Goal: Check status: Check status

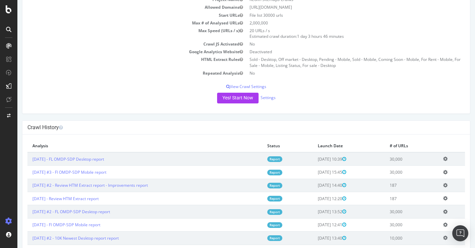
scroll to position [55, 0]
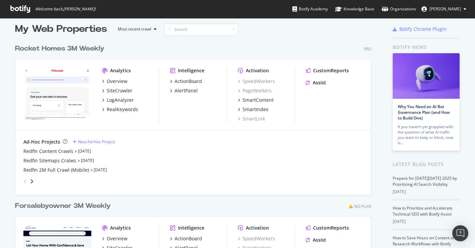
scroll to position [4, 0]
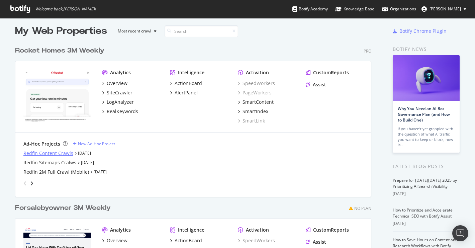
click at [57, 156] on div "Redfin Content Crawls" at bounding box center [48, 153] width 50 height 7
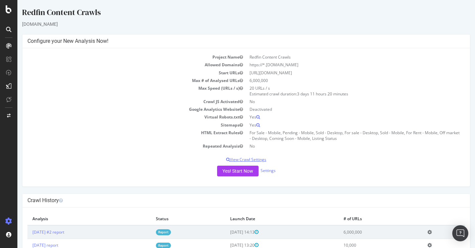
scroll to position [23, 0]
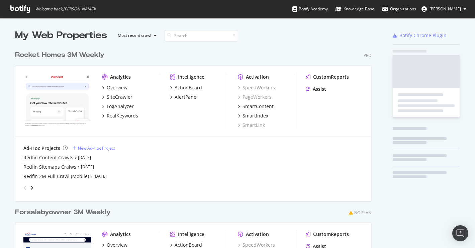
scroll to position [248, 475]
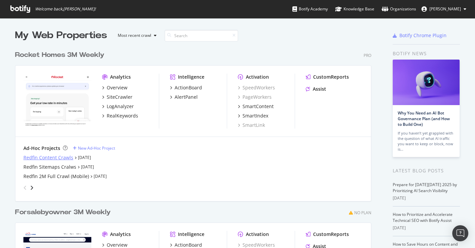
click at [40, 154] on div "Redfin Content Crawls" at bounding box center [48, 157] width 50 height 7
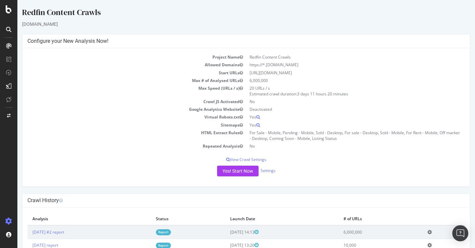
scroll to position [23, 0]
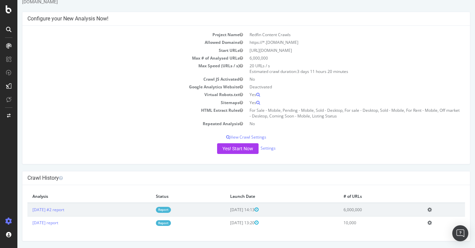
click at [62, 213] on td "[DATE] #2 report" at bounding box center [89, 209] width 124 height 13
